Goal: Task Accomplishment & Management: Use online tool/utility

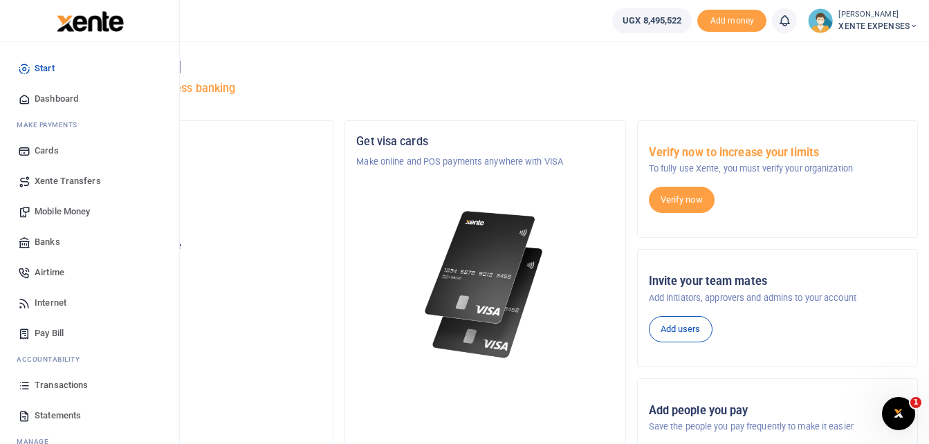
click at [62, 378] on link "Transactions" at bounding box center [89, 385] width 157 height 30
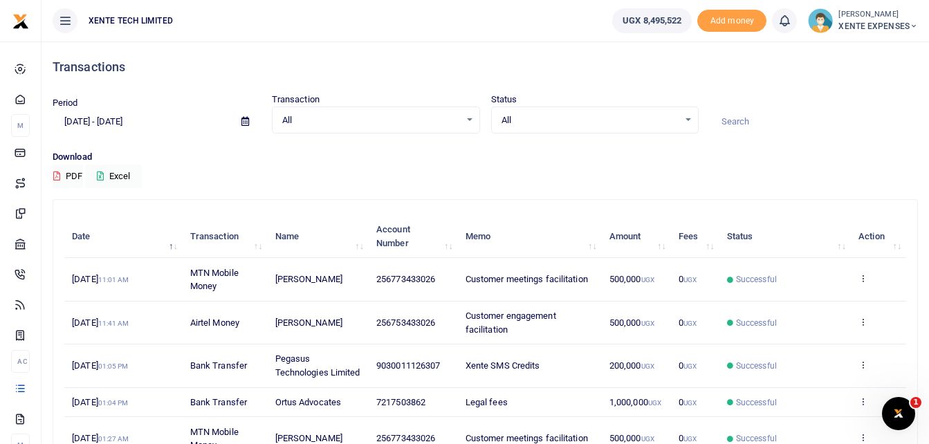
click at [244, 124] on icon at bounding box center [245, 121] width 8 height 9
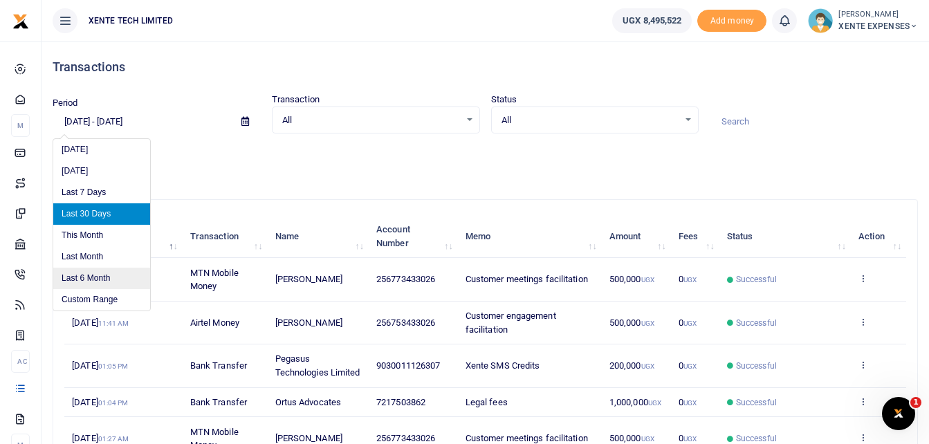
click at [101, 275] on li "Last 6 Month" at bounding box center [101, 278] width 97 height 21
type input "04/13/2025 - 10/13/2025"
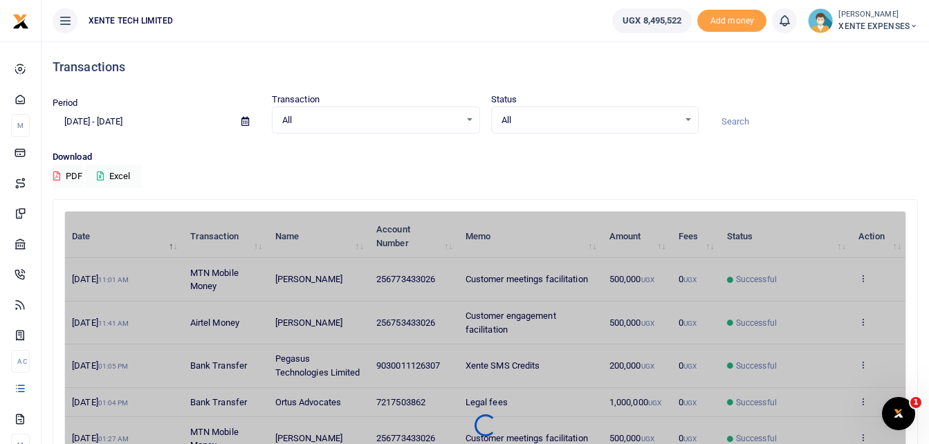
click at [758, 120] on input at bounding box center [814, 122] width 208 height 24
type input "Andrew"
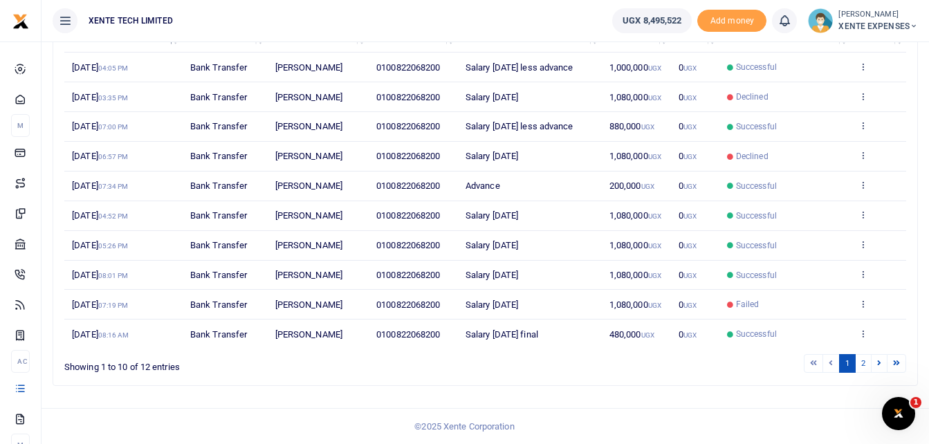
scroll to position [232, 0]
click at [861, 361] on link "2" at bounding box center [863, 363] width 17 height 19
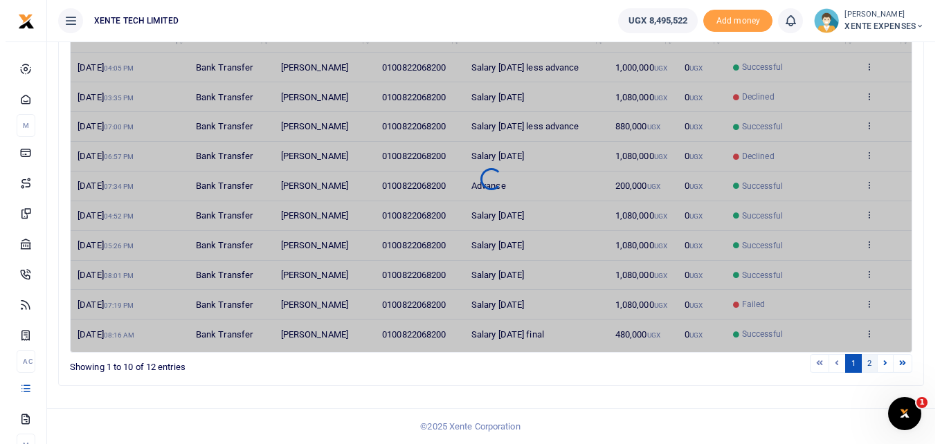
scroll to position [0, 0]
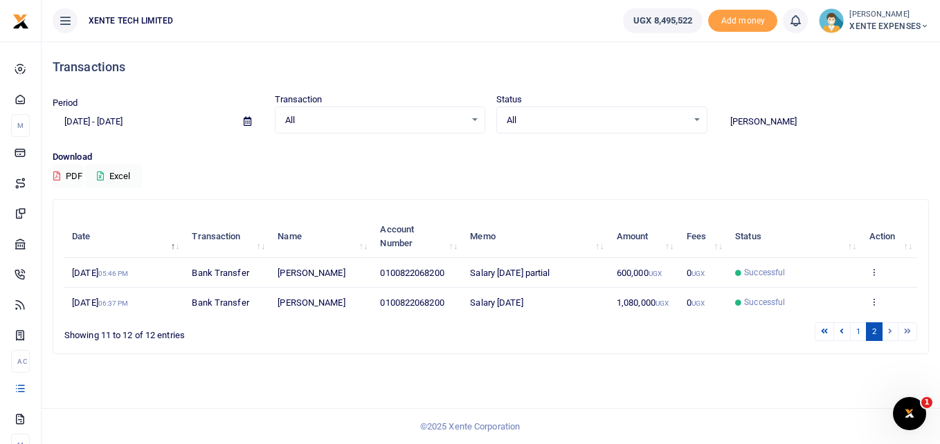
click at [475, 121] on div "All Select an option..." at bounding box center [380, 120] width 210 height 15
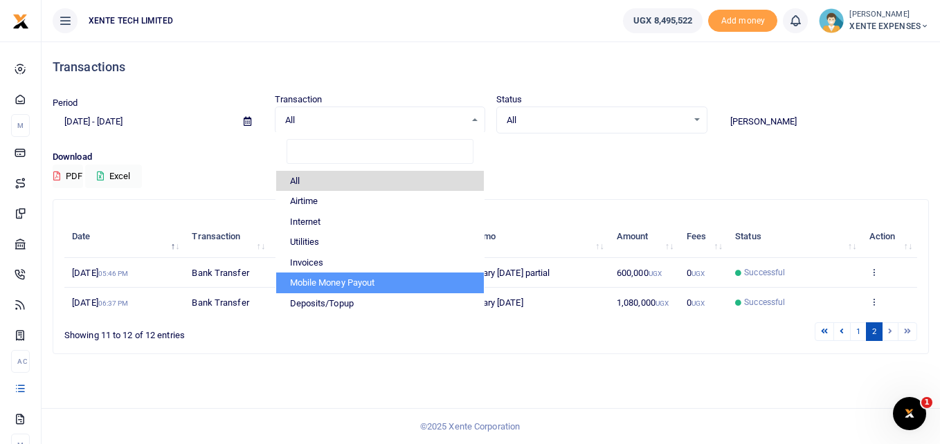
click at [374, 286] on li "Mobile Money Payout" at bounding box center [380, 283] width 208 height 21
select select "PAYOUT"
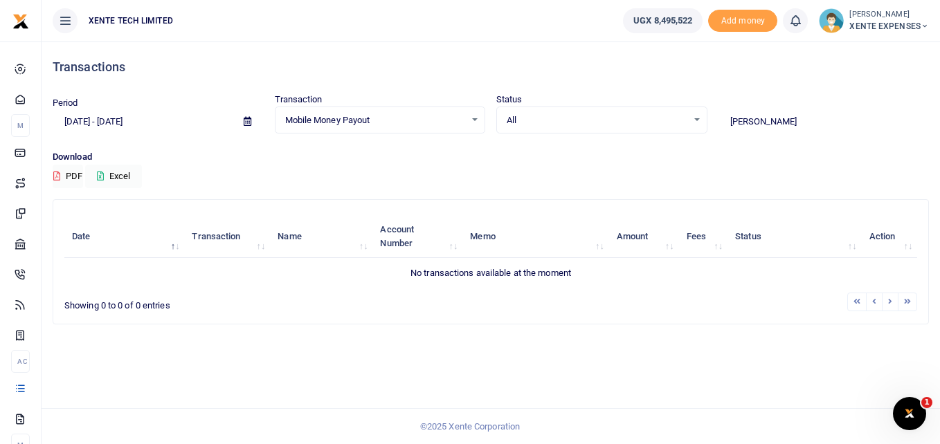
click at [249, 121] on icon at bounding box center [248, 121] width 8 height 9
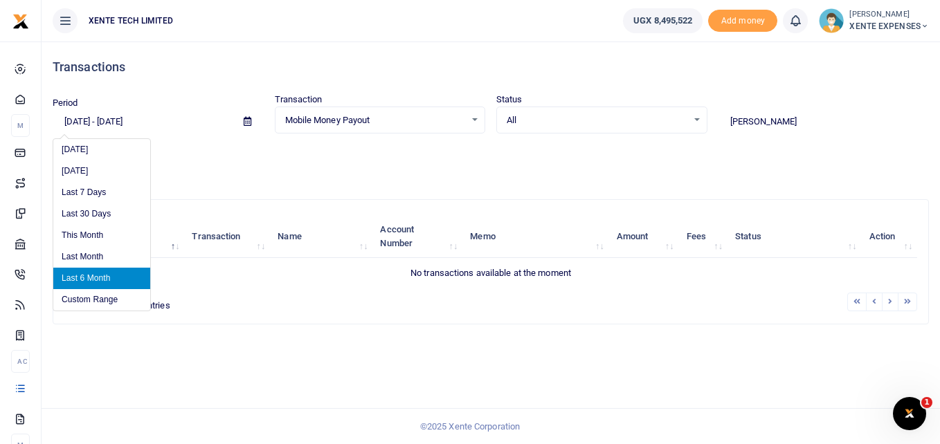
click at [125, 277] on li "Last 6 Month" at bounding box center [101, 278] width 97 height 21
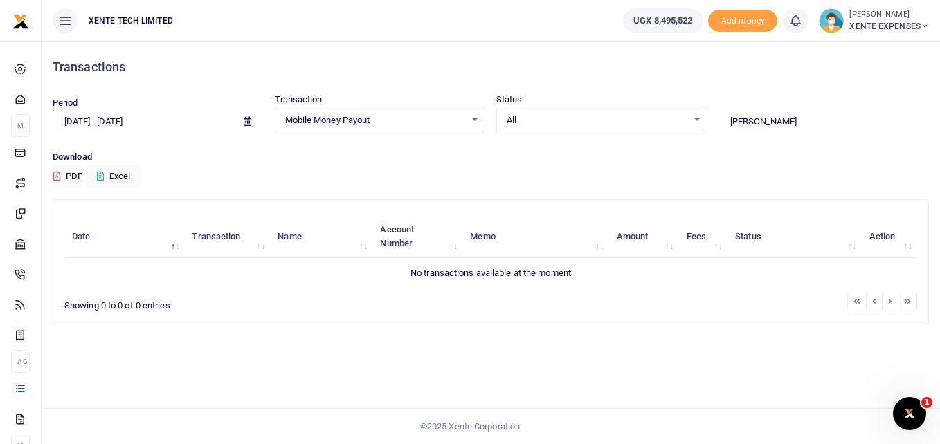
click at [472, 118] on div "Mobile Money Payout Select an option..." at bounding box center [380, 120] width 210 height 15
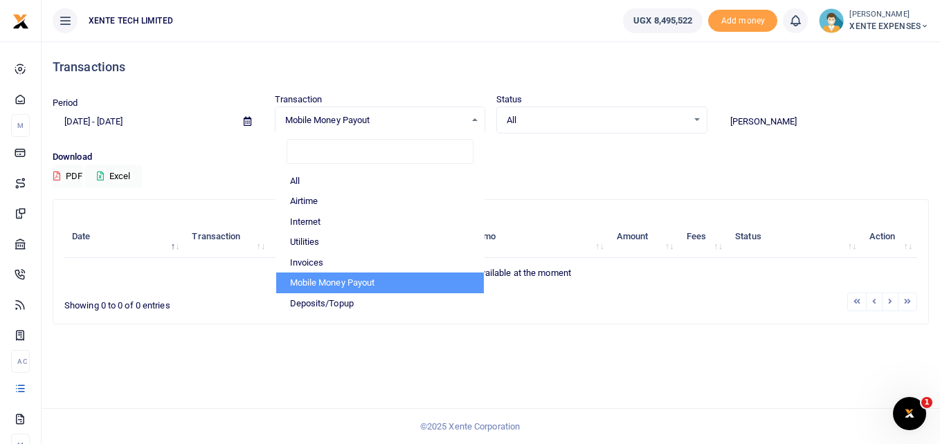
click at [702, 120] on div "All Select an option..." at bounding box center [602, 120] width 210 height 15
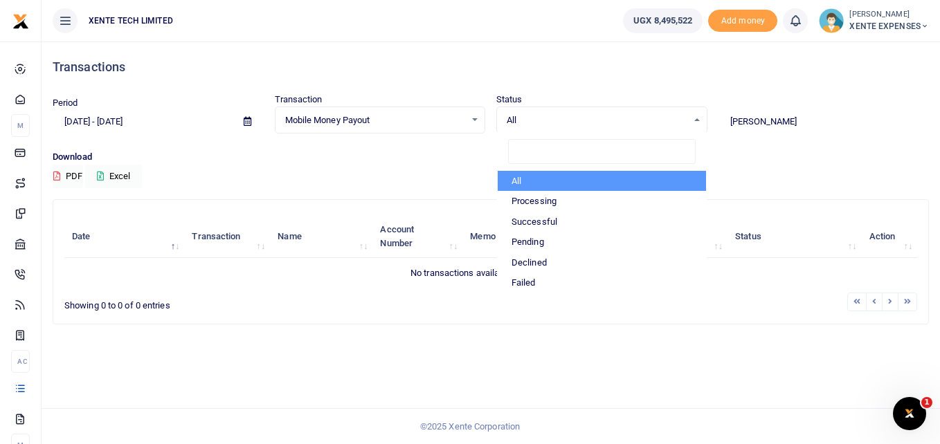
click at [795, 113] on input "Andrew" at bounding box center [823, 122] width 211 height 24
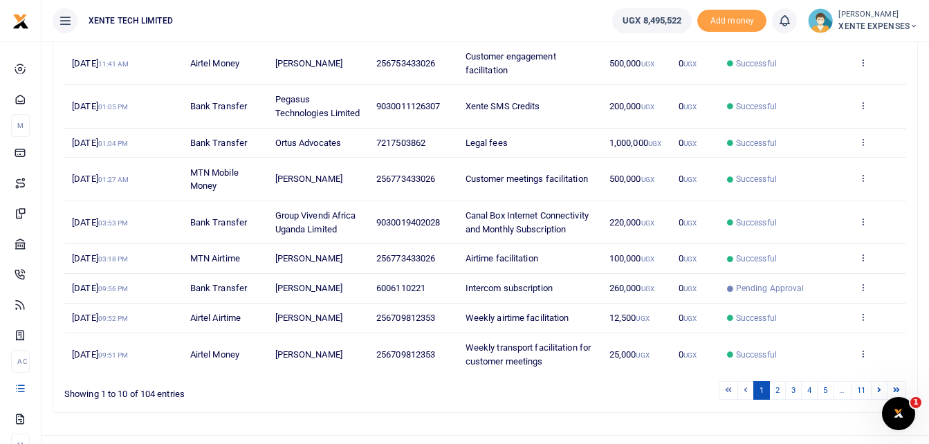
scroll to position [300, 0]
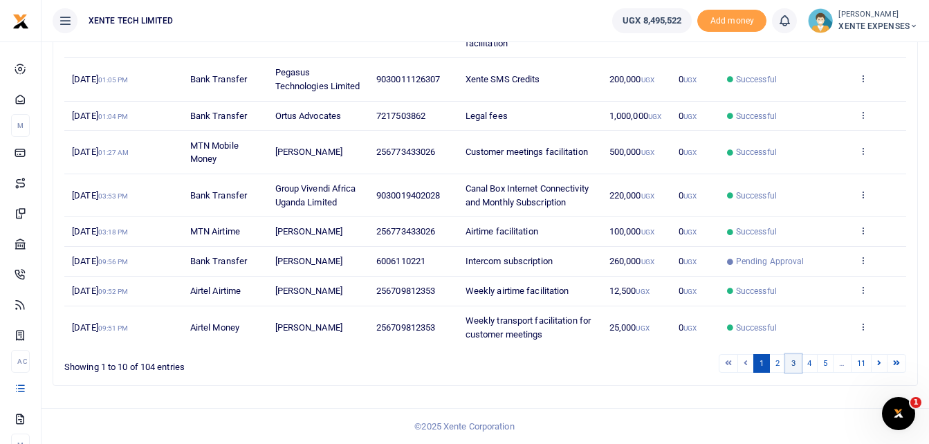
click at [792, 361] on link "3" at bounding box center [793, 363] width 17 height 19
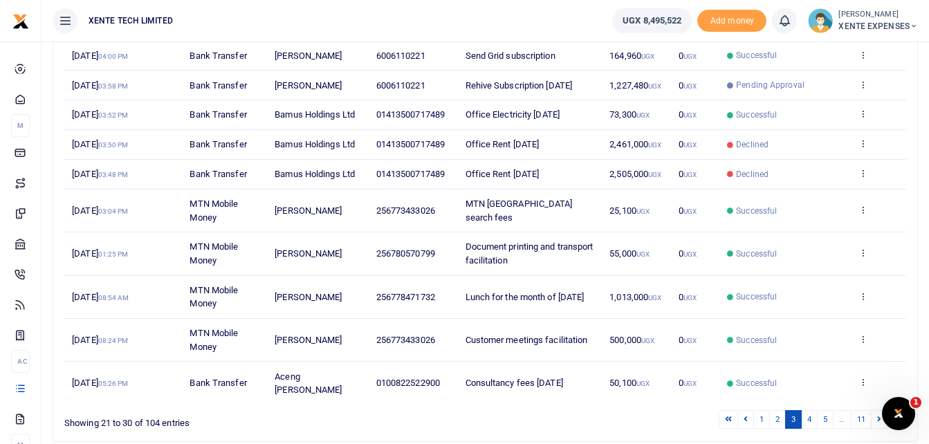
scroll to position [286, 0]
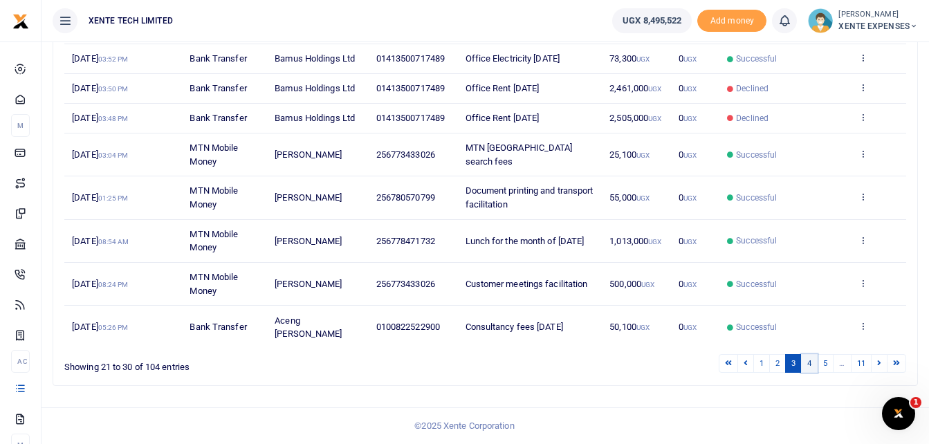
click at [807, 362] on link "4" at bounding box center [809, 363] width 17 height 19
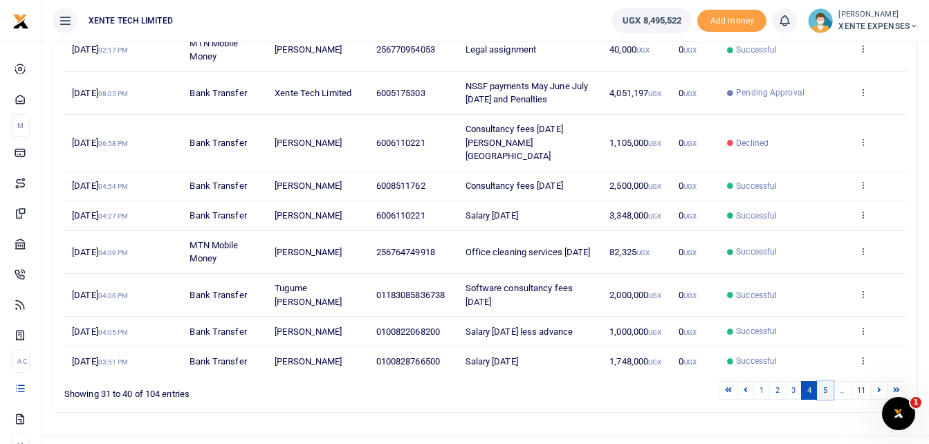
click at [830, 389] on link "5" at bounding box center [825, 390] width 17 height 19
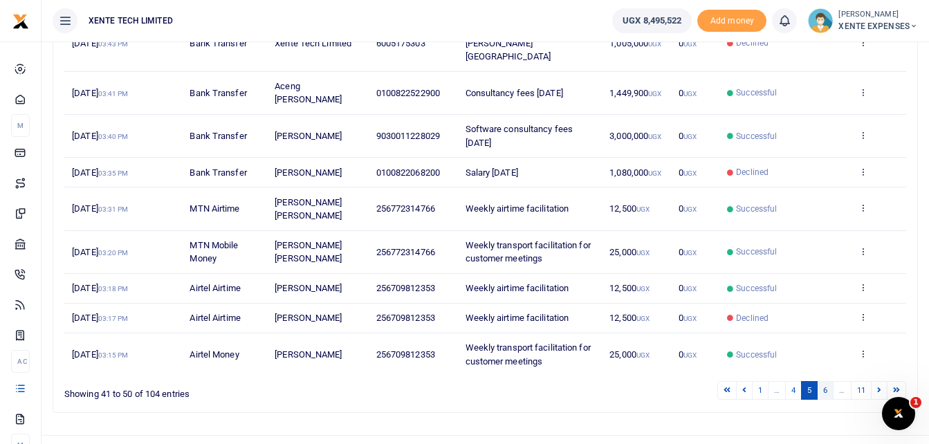
click at [825, 381] on link "6" at bounding box center [825, 390] width 17 height 19
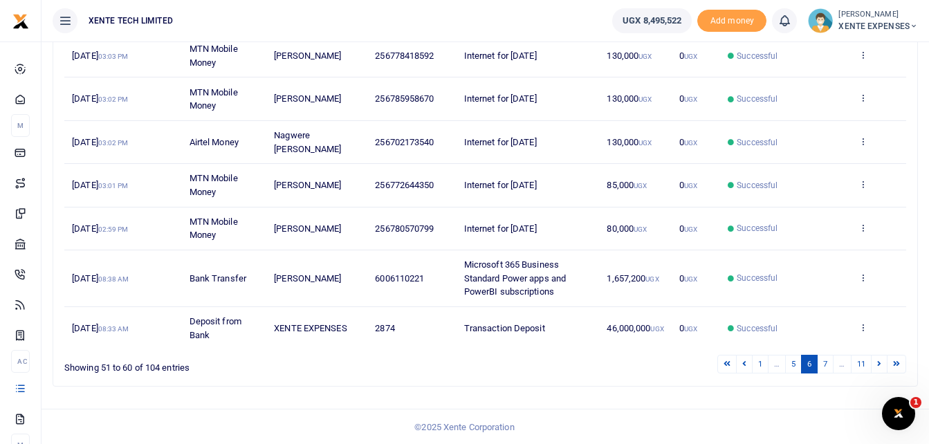
scroll to position [340, 0]
click at [863, 227] on icon at bounding box center [863, 227] width 9 height 10
click at [807, 280] on link "Send again" at bounding box center [812, 280] width 109 height 19
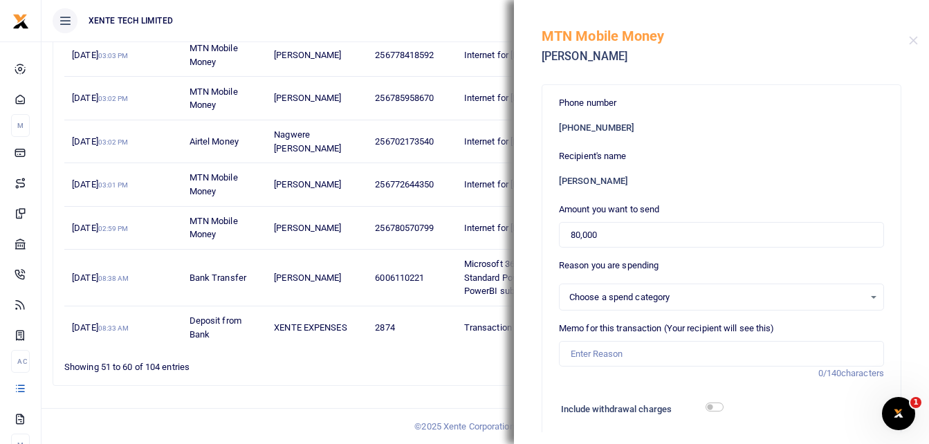
select select "12"
click at [577, 235] on input "80,000" at bounding box center [721, 235] width 325 height 26
type input "20,000"
click at [644, 295] on span "12345517: Utilities (Eletricity internet and other office utilities)" at bounding box center [716, 298] width 295 height 14
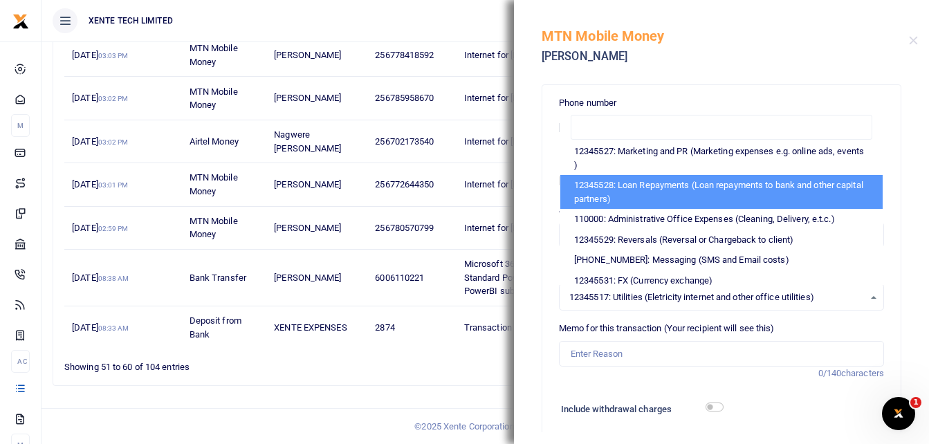
scroll to position [346, 0]
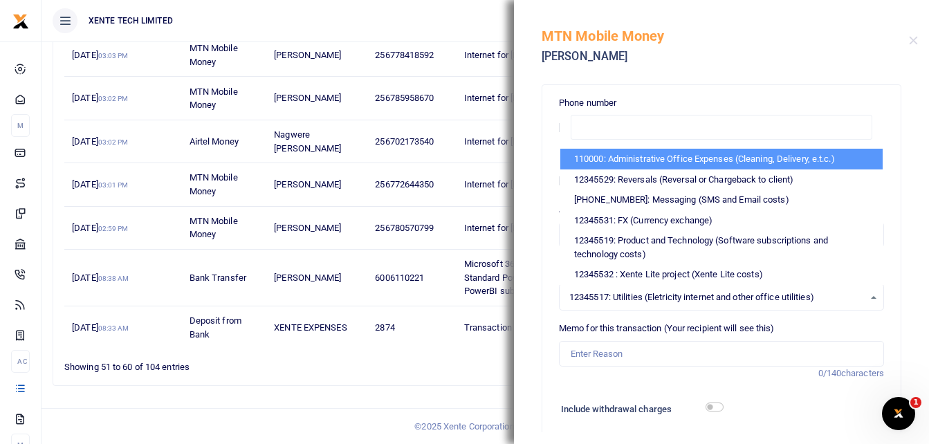
click at [666, 162] on li "110000: Administrative Office Expenses (Cleaning, Delivery, e.t.c.)" at bounding box center [721, 159] width 322 height 21
select select "21"
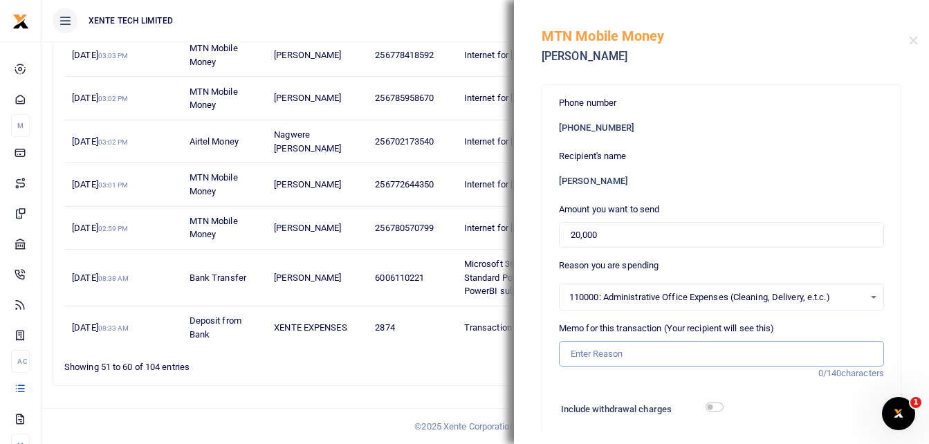
click at [594, 356] on input "Memo for this transaction (Your recipient will see this)" at bounding box center [721, 354] width 325 height 26
type input "Transport facilitation"
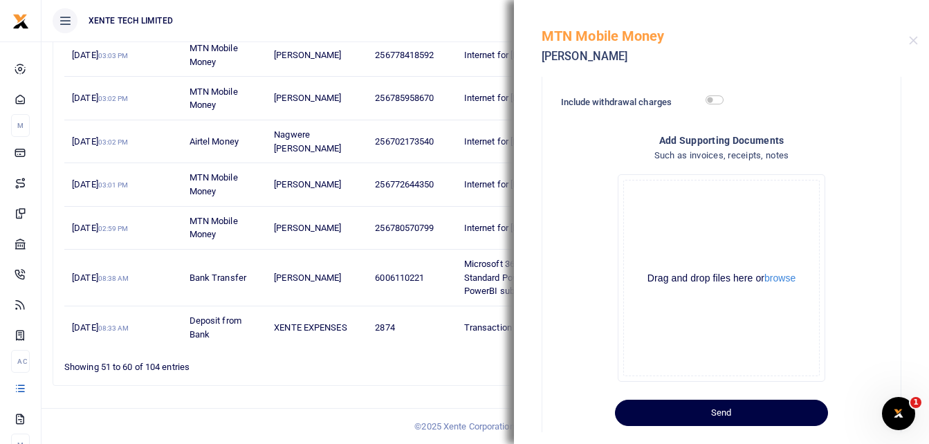
scroll to position [334, 0]
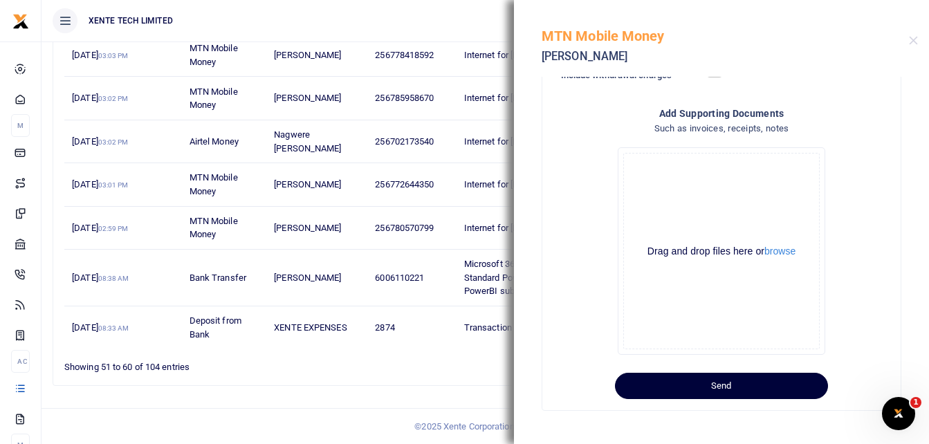
click at [715, 390] on button "Send" at bounding box center [721, 386] width 213 height 26
